Goal: Task Accomplishment & Management: Use online tool/utility

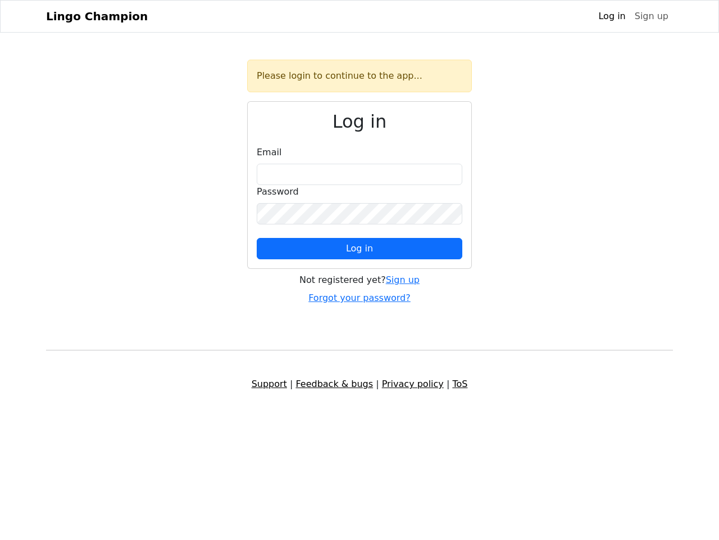
click at [360, 248] on span "Log in" at bounding box center [359, 248] width 27 height 11
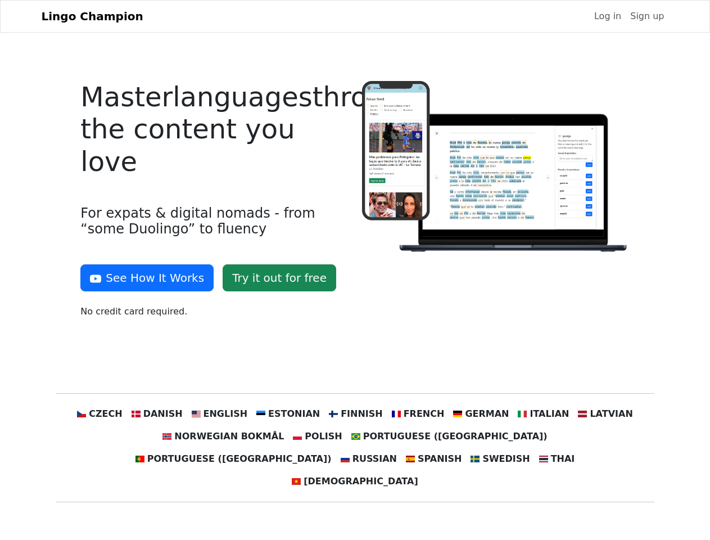
click at [355, 270] on div at bounding box center [495, 204] width 281 height 246
click at [143, 278] on button "See How It Works" at bounding box center [146, 277] width 133 height 27
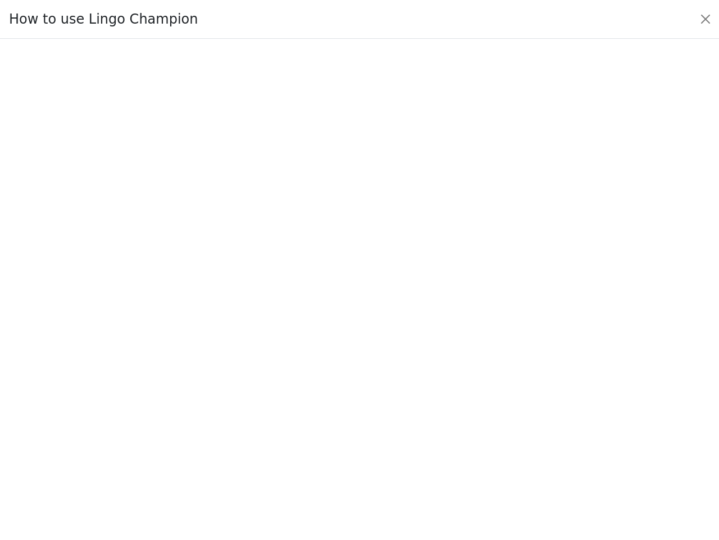
click at [121, 414] on div at bounding box center [359, 289] width 667 height 395
click at [174, 414] on div at bounding box center [359, 289] width 667 height 395
click at [230, 414] on div at bounding box center [359, 289] width 667 height 395
click at [292, 414] on div at bounding box center [359, 289] width 667 height 395
click at [354, 414] on div at bounding box center [359, 289] width 667 height 395
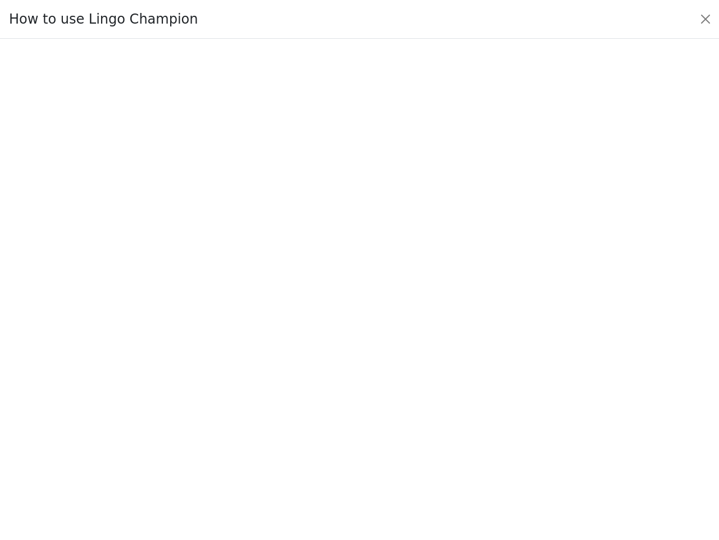
click at [410, 414] on div at bounding box center [359, 289] width 667 height 395
click at [468, 414] on div at bounding box center [359, 289] width 667 height 395
click at [526, 414] on div at bounding box center [359, 289] width 667 height 395
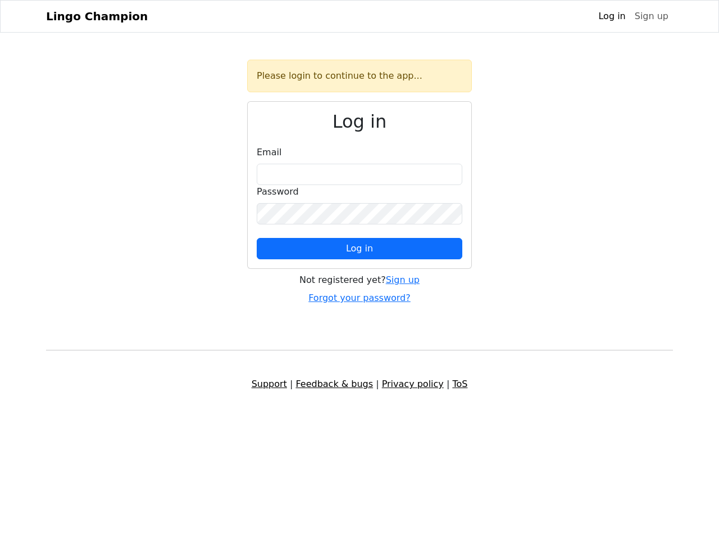
click at [360, 248] on span "Log in" at bounding box center [359, 248] width 27 height 11
